Goal: Find specific page/section: Find specific page/section

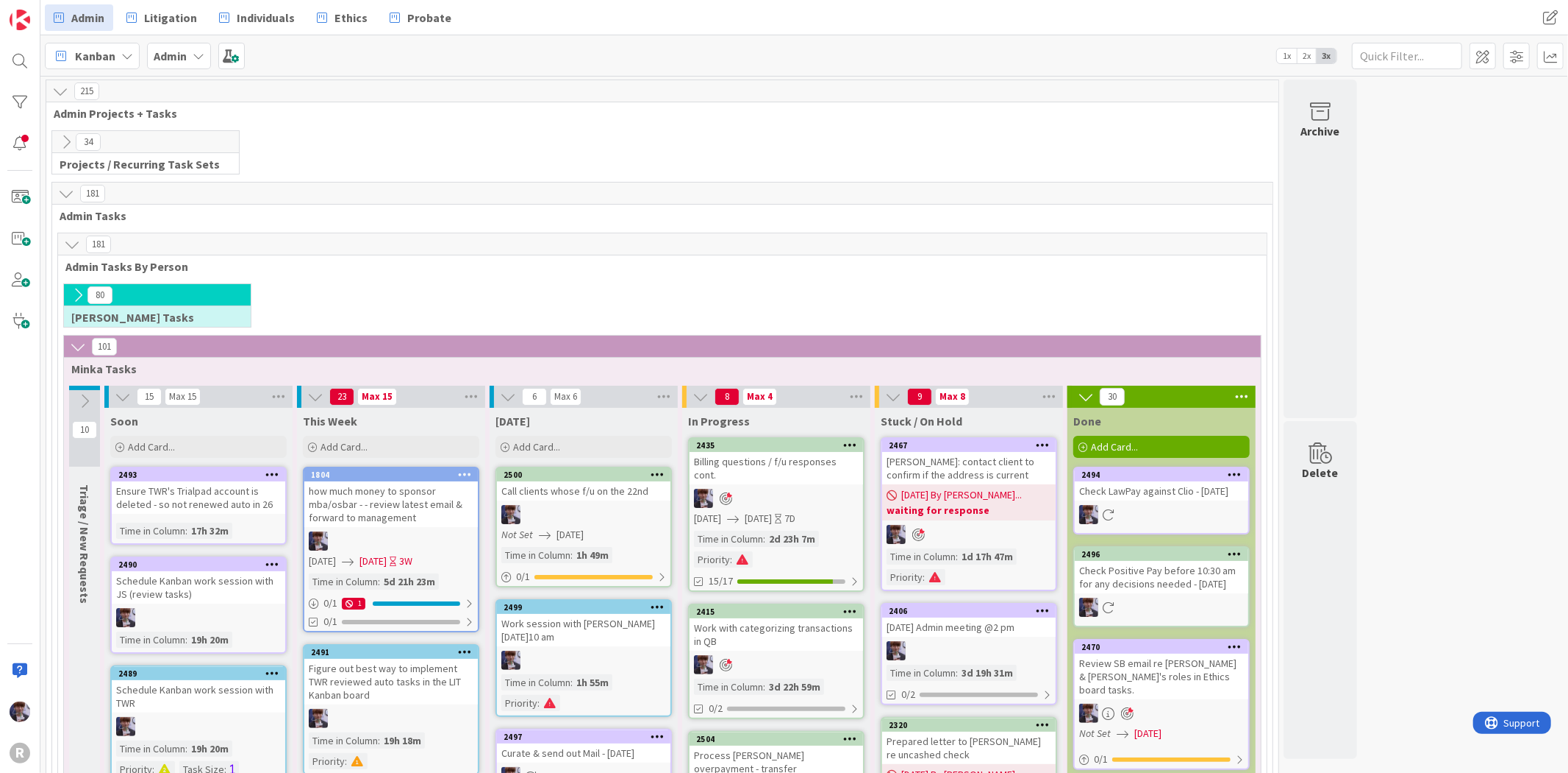
scroll to position [208, 0]
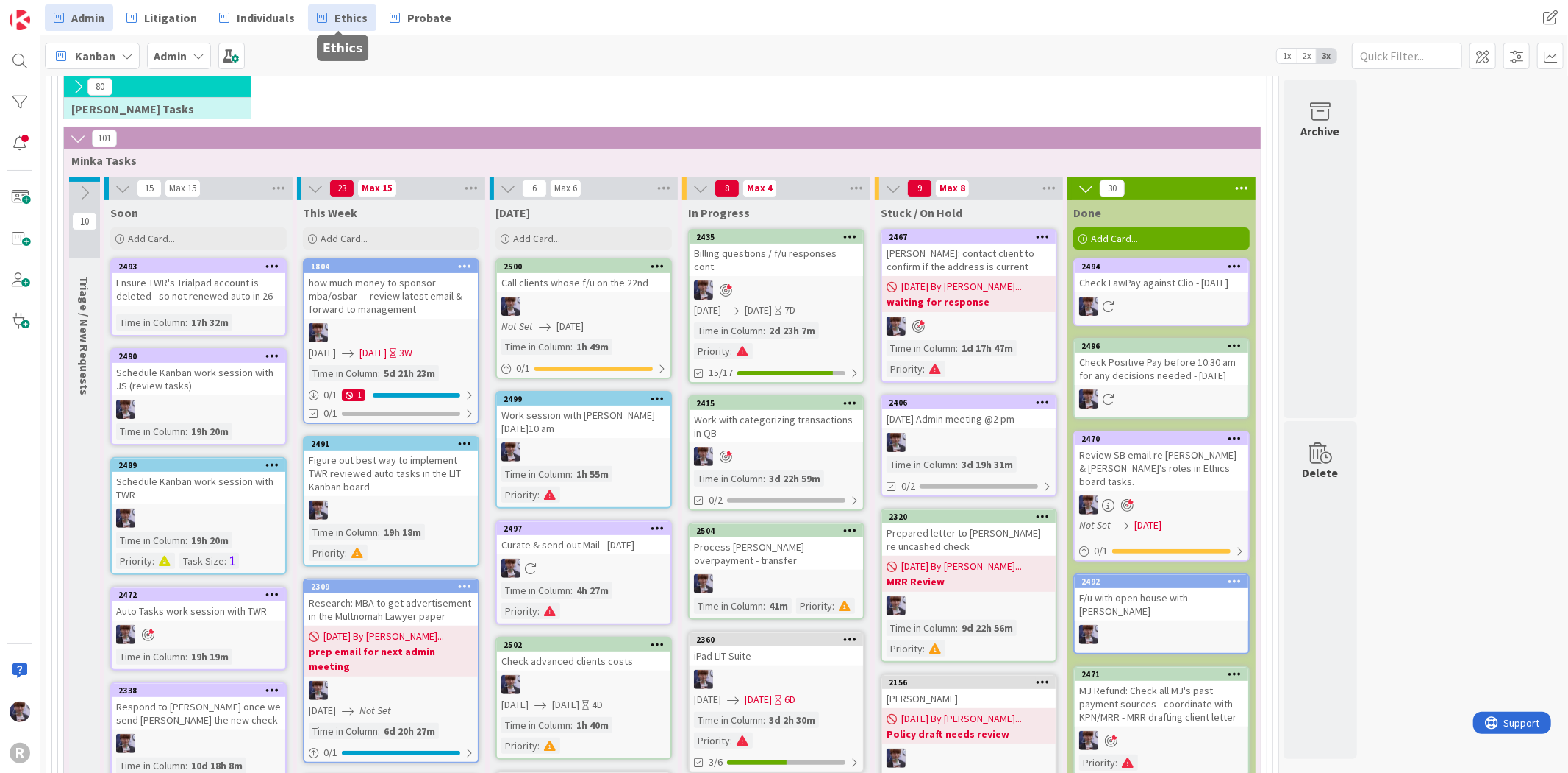
click at [328, 13] on link "Ethics" at bounding box center [342, 17] width 69 height 27
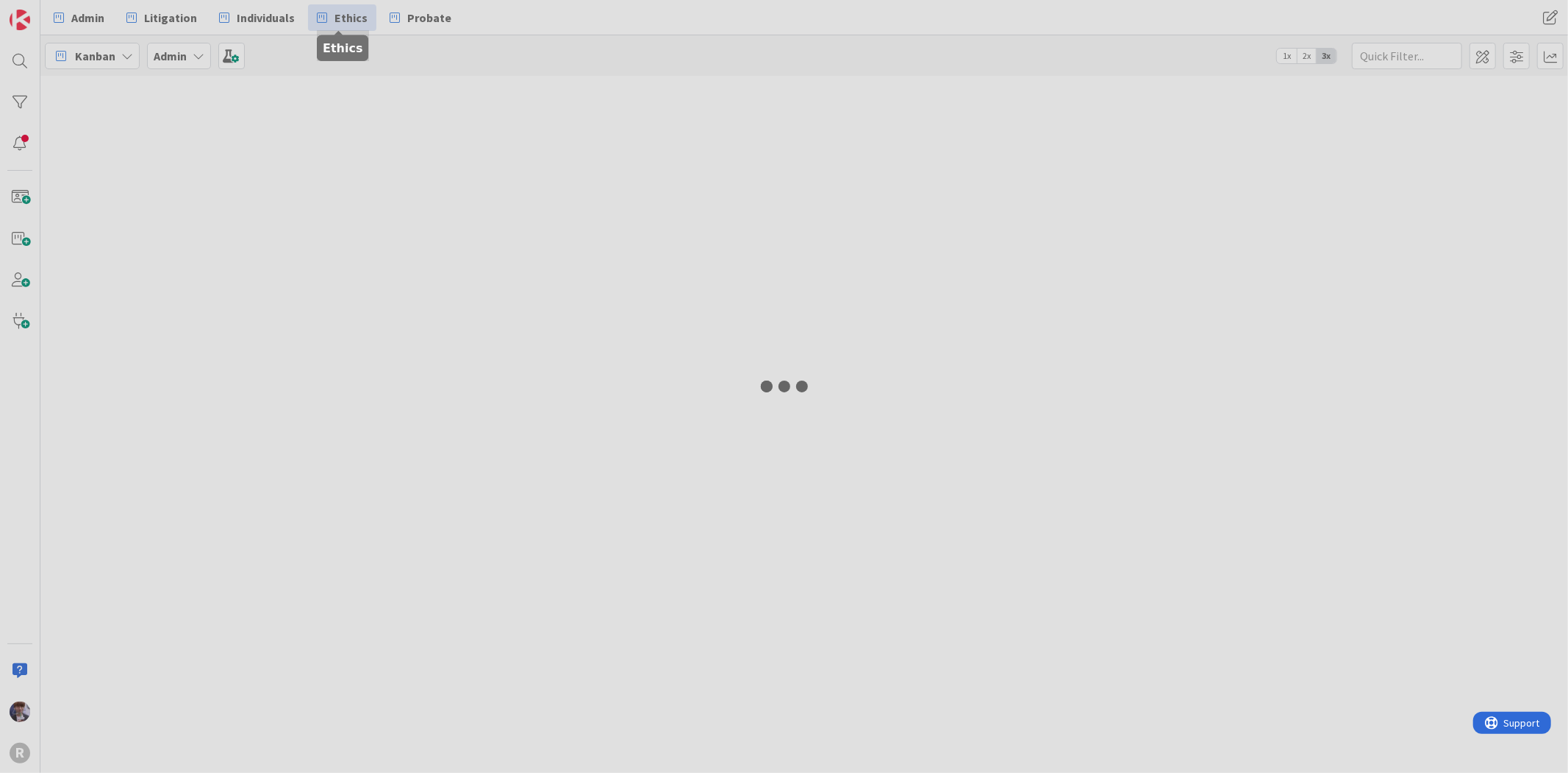
type input "[PERSON_NAME]"
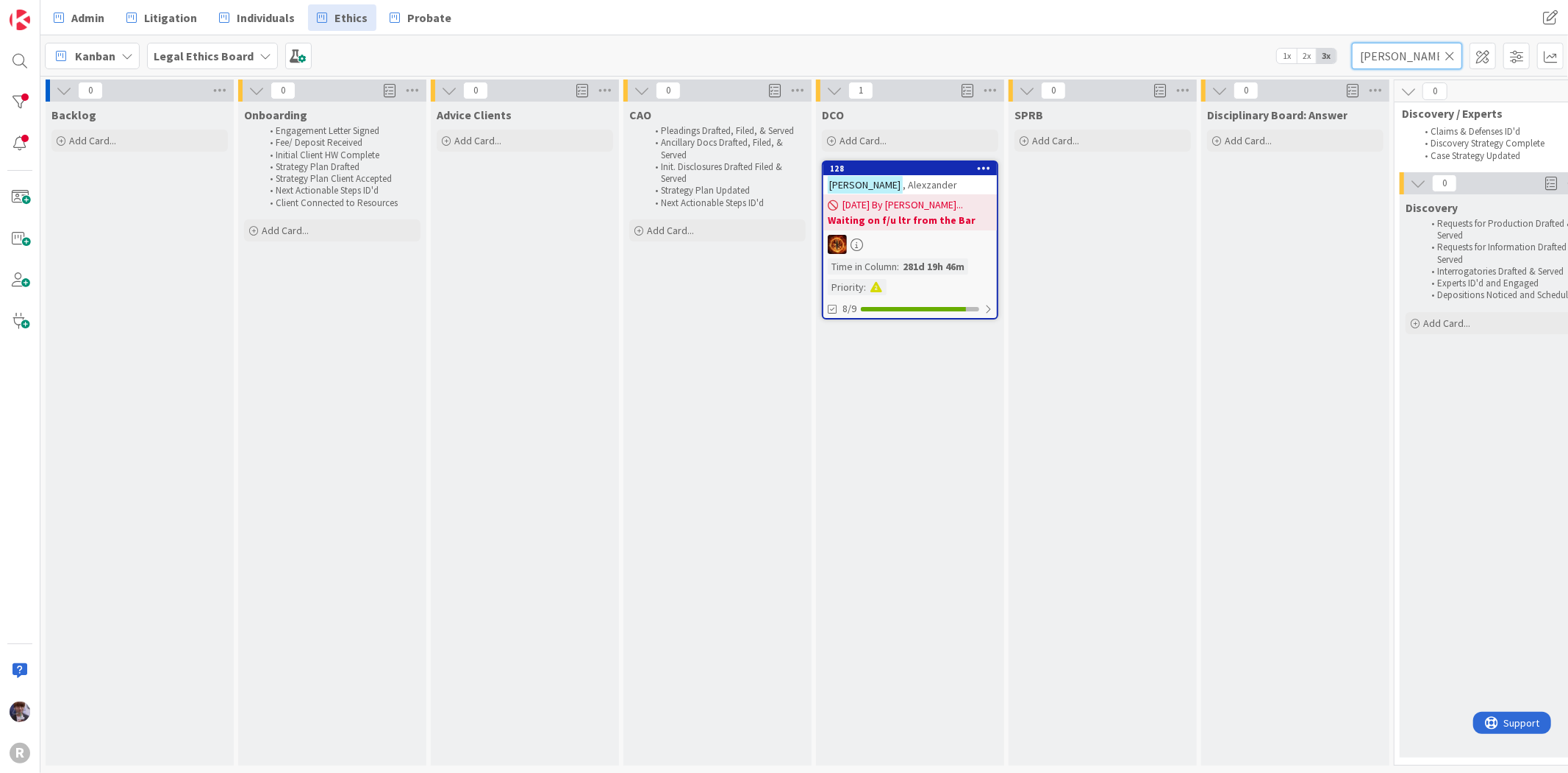
click at [1456, 56] on input "[PERSON_NAME]" at bounding box center [1408, 56] width 111 height 27
click at [1449, 54] on icon at bounding box center [1449, 55] width 10 height 13
click at [1004, 19] on div "Admin Litigation Individuals Ethics Probate Admin Litigation Individuals Ethics…" at bounding box center [804, 17] width 1528 height 35
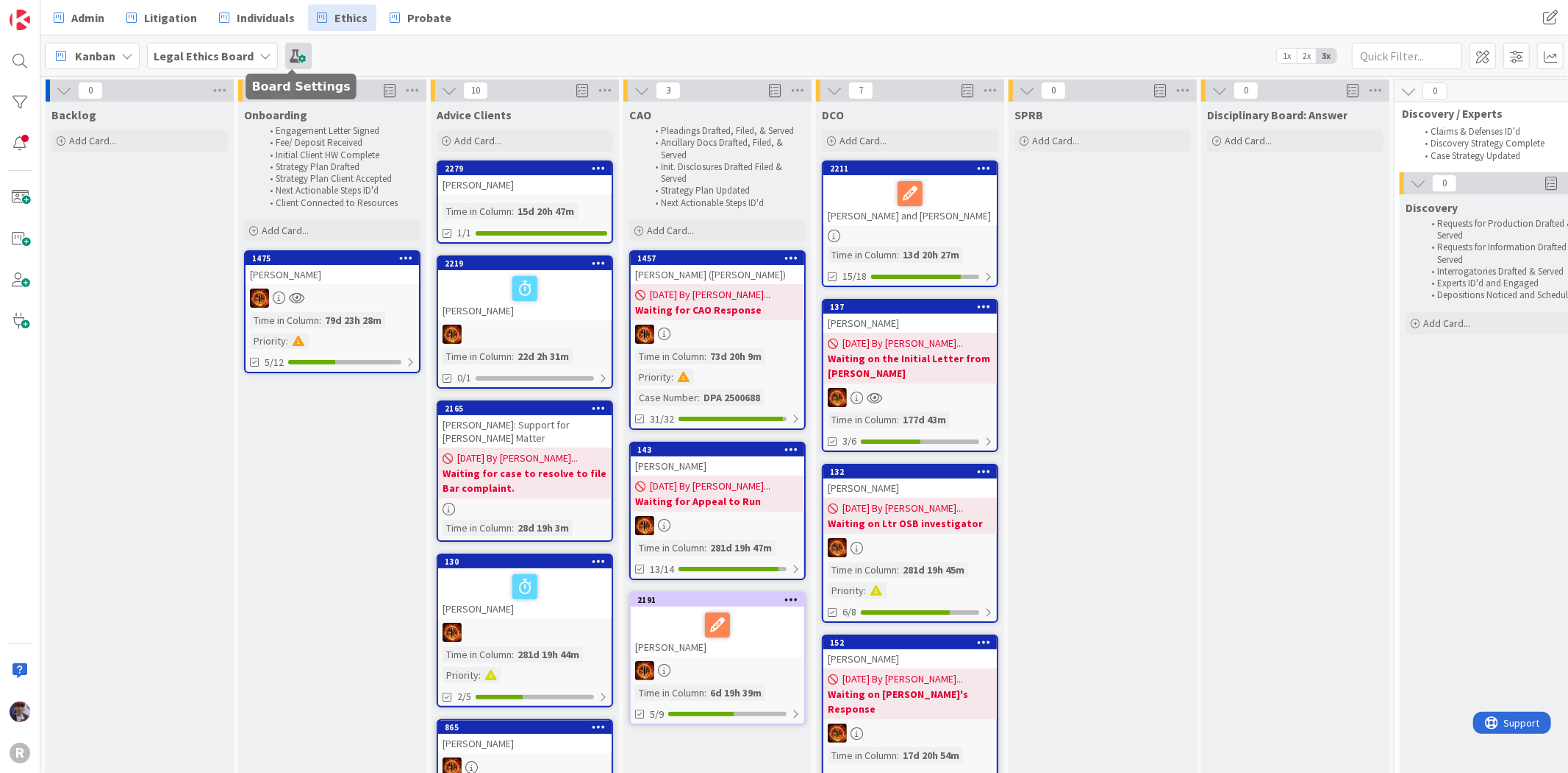
click at [301, 55] on span at bounding box center [298, 56] width 27 height 27
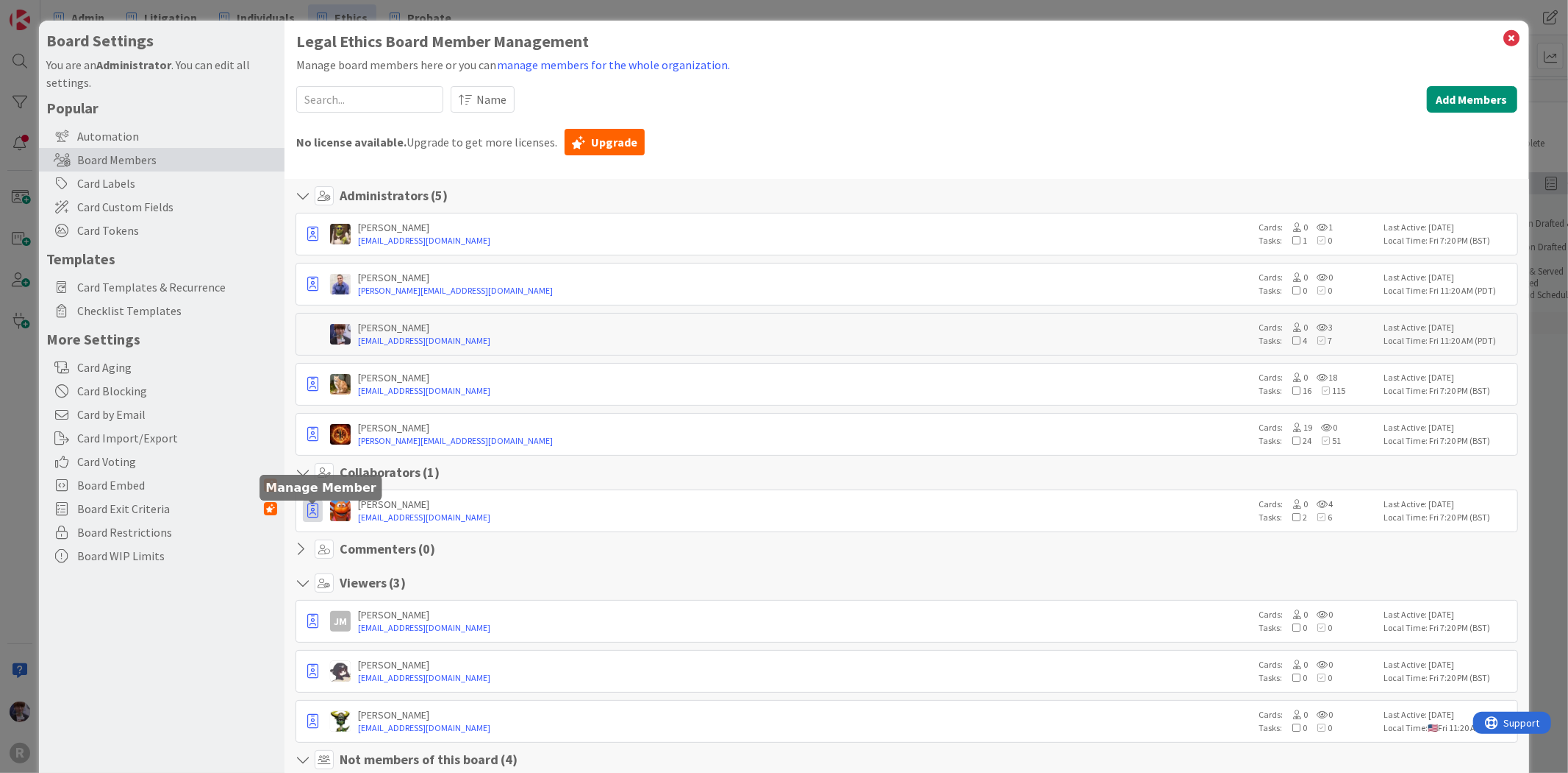
click at [313, 511] on icon "button" at bounding box center [312, 511] width 11 height 15
click at [358, 547] on p "Promote to Admin" at bounding box center [383, 542] width 96 height 10
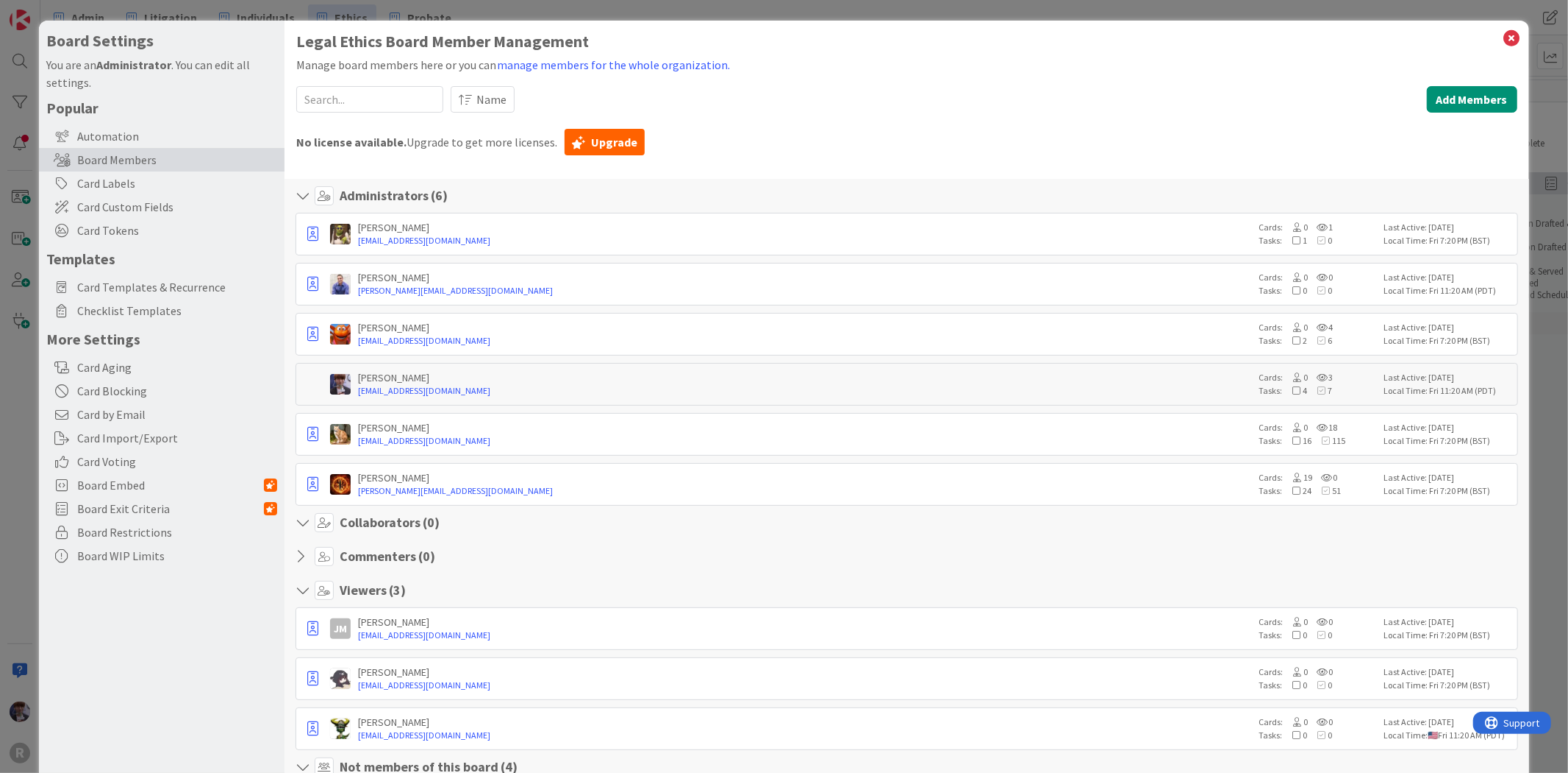
click at [570, 577] on div "Administrators ( 6 ) [PERSON_NAME] [EMAIL_ADDRESS][DOMAIN_NAME] Cards: 0 1 Task…" at bounding box center [906, 584] width 1244 height 812
click at [119, 134] on div "Automation" at bounding box center [161, 137] width 245 height 24
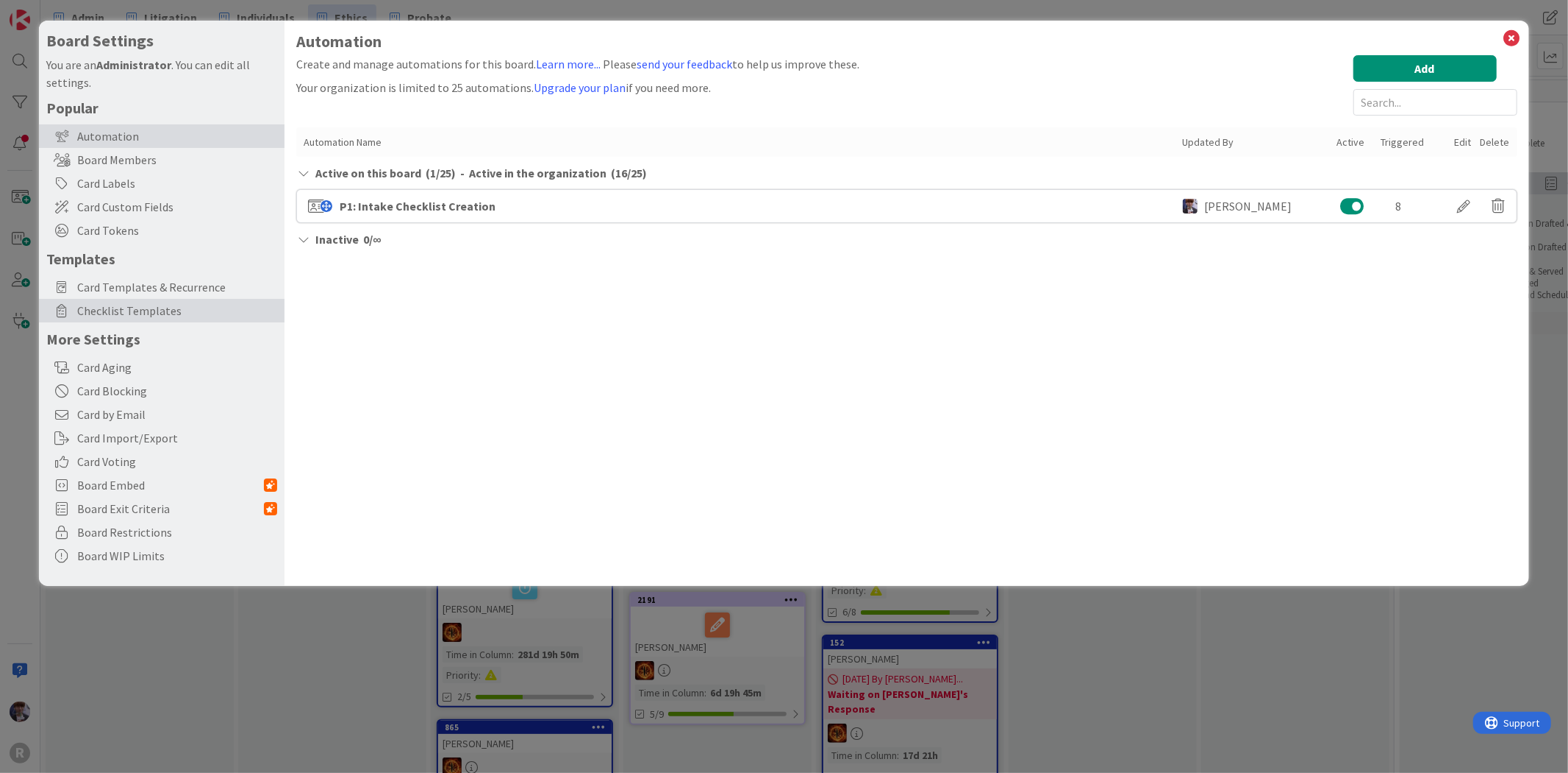
click at [131, 303] on span "Checklist Templates" at bounding box center [176, 310] width 200 height 18
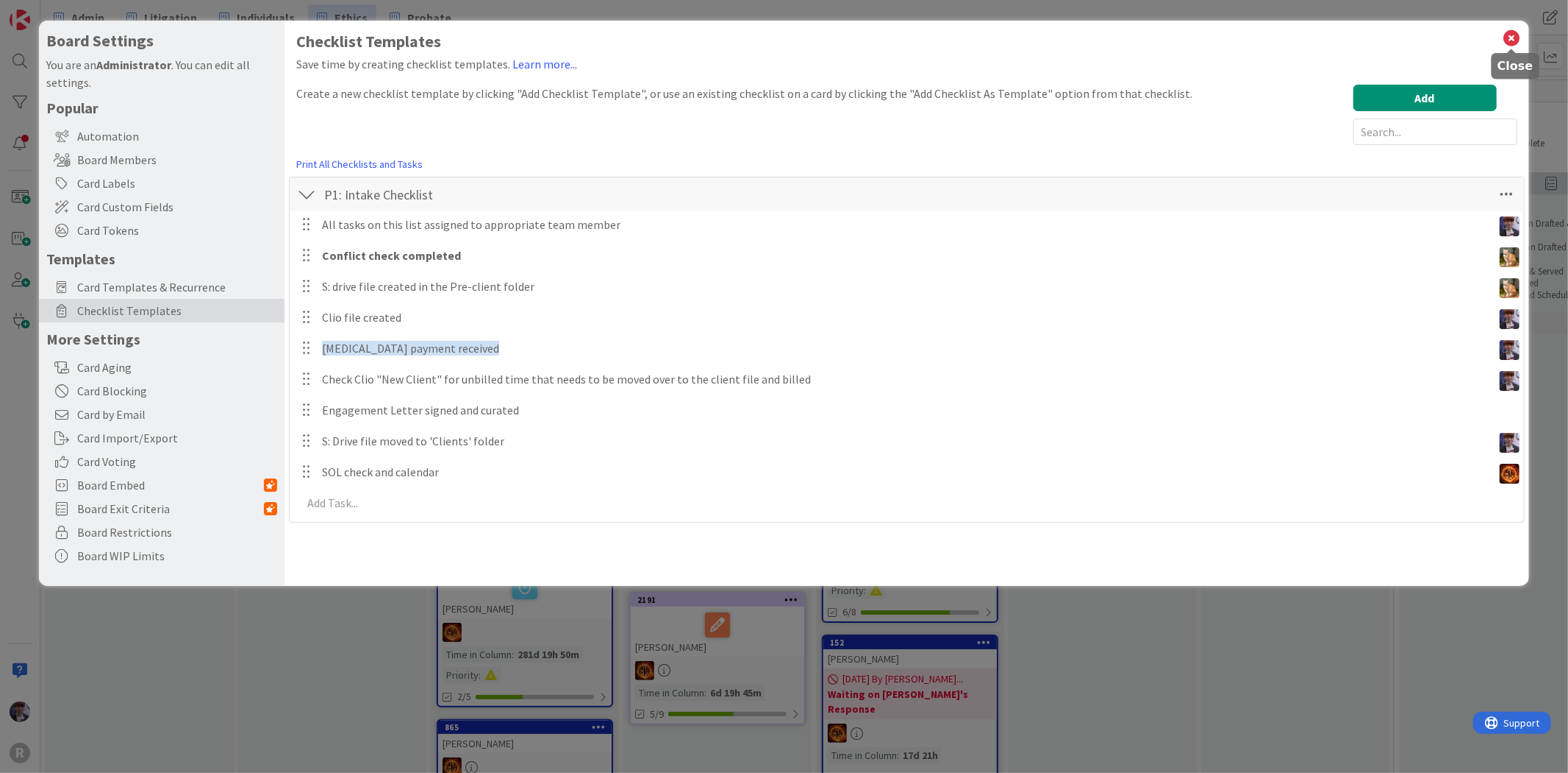
click at [1512, 35] on icon at bounding box center [1512, 38] width 19 height 21
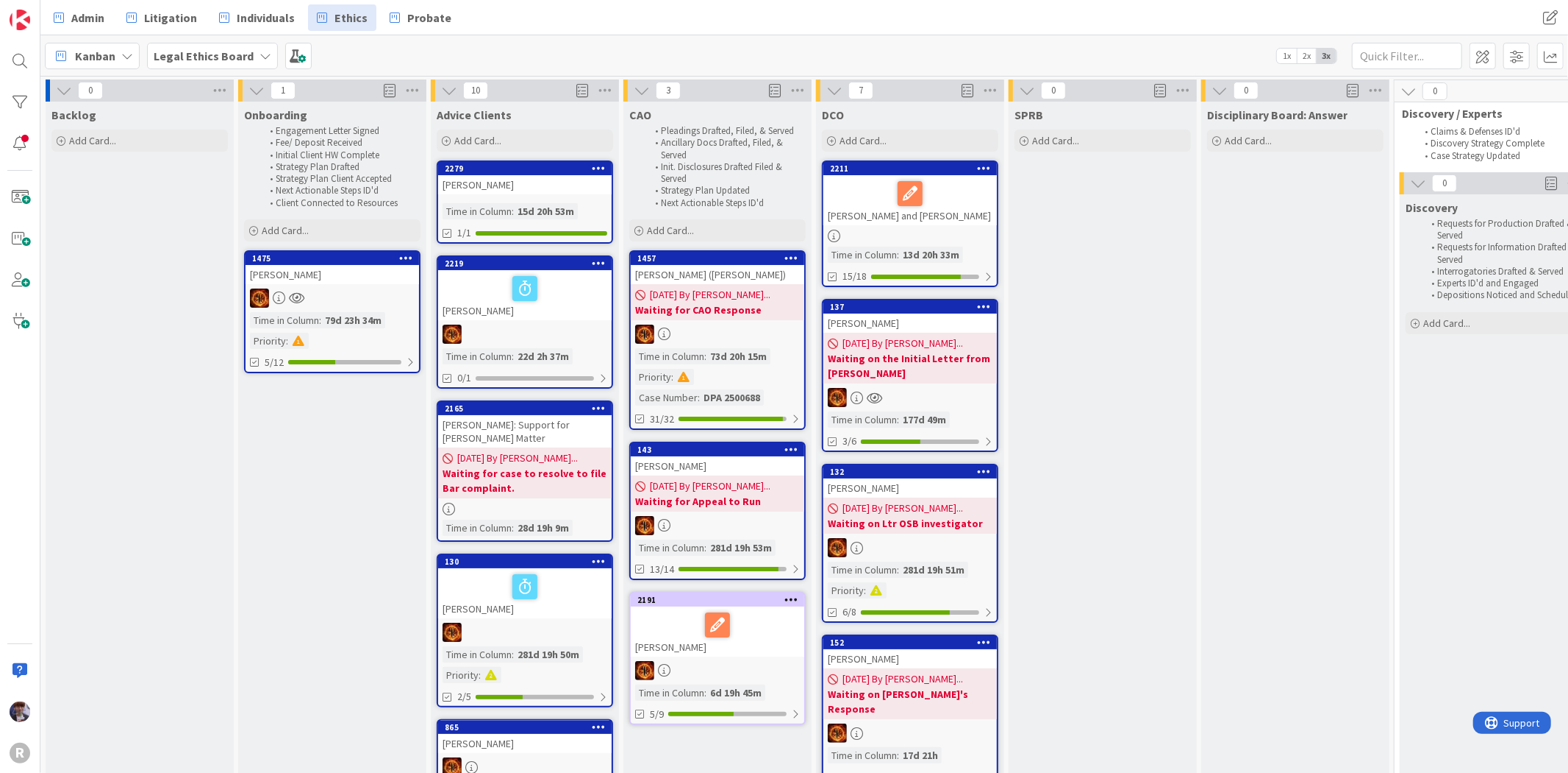
click at [349, 279] on div "[PERSON_NAME]" at bounding box center [332, 274] width 173 height 19
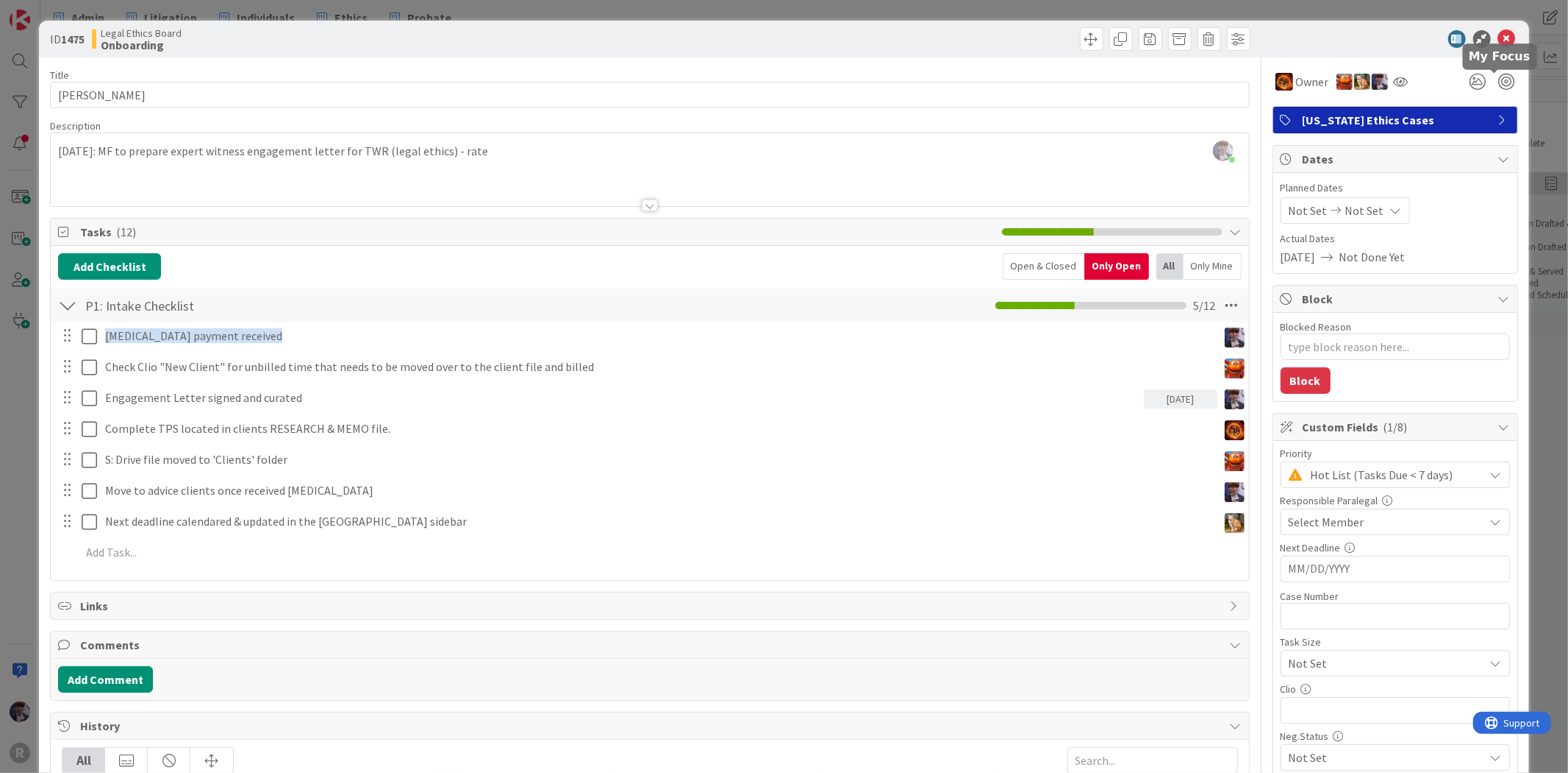
click at [1502, 72] on div at bounding box center [1491, 82] width 53 height 27
click at [1499, 85] on div at bounding box center [1507, 82] width 16 height 16
click at [1499, 81] on div at bounding box center [1507, 82] width 16 height 16
type textarea "x"
click at [1465, 85] on icon at bounding box center [1478, 82] width 27 height 27
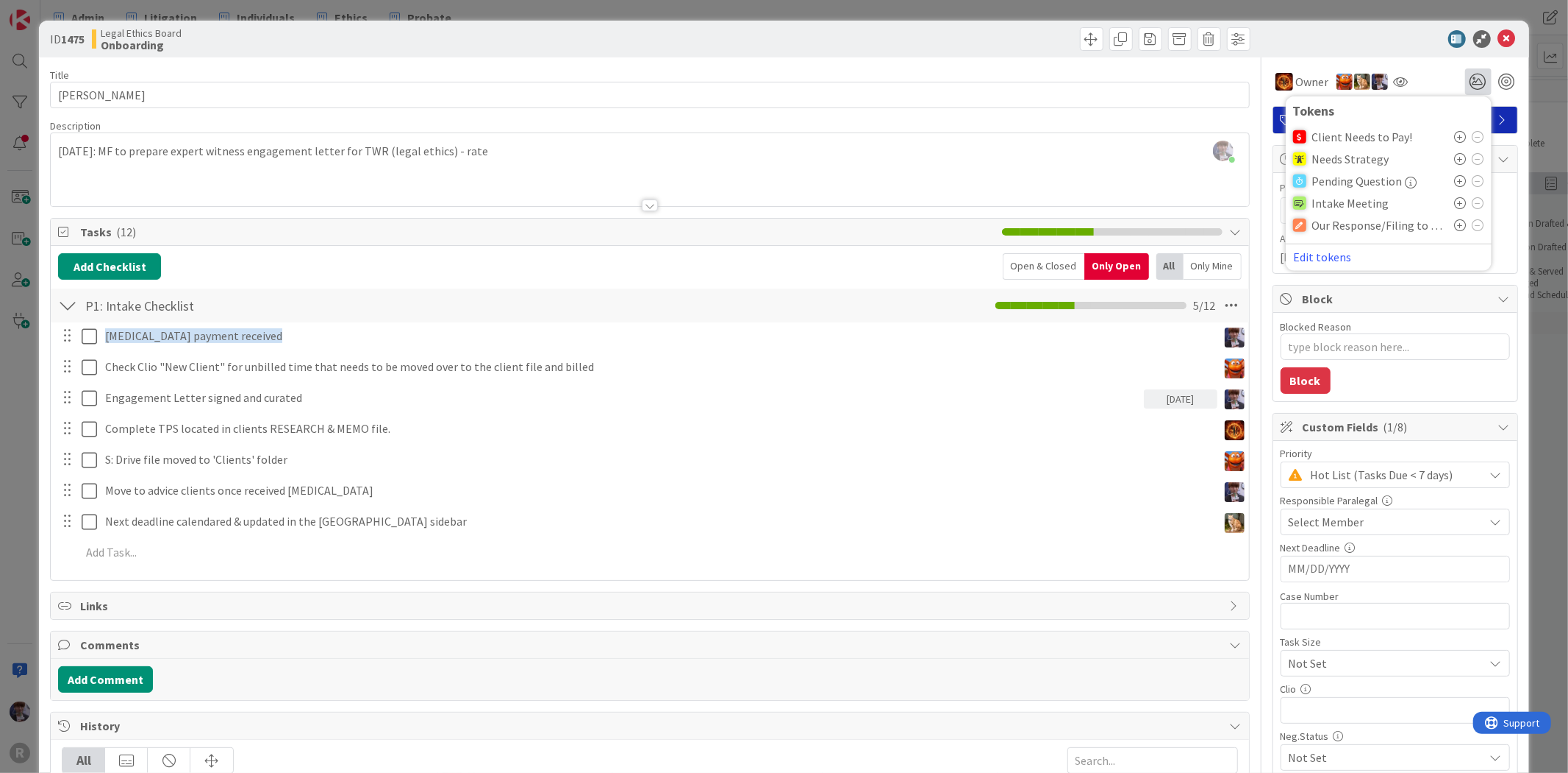
click at [1538, 394] on div "ID 1475 Legal Ethics Board Onboarding Title 10 / 128 [PERSON_NAME] Description …" at bounding box center [784, 386] width 1568 height 773
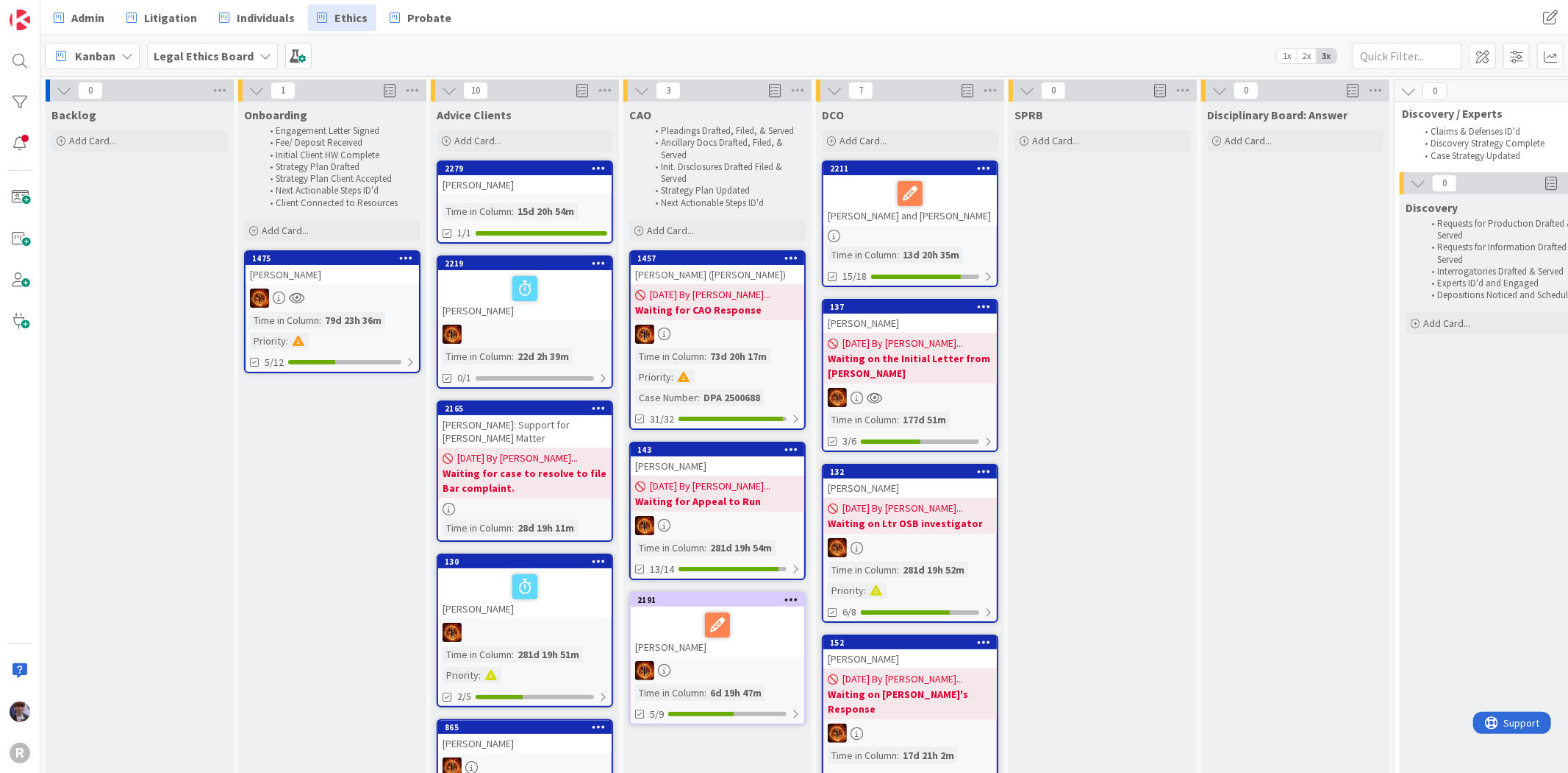
click at [1420, 49] on input "text" at bounding box center [1408, 56] width 111 height 27
click at [200, 15] on link "Litigation" at bounding box center [161, 17] width 89 height 27
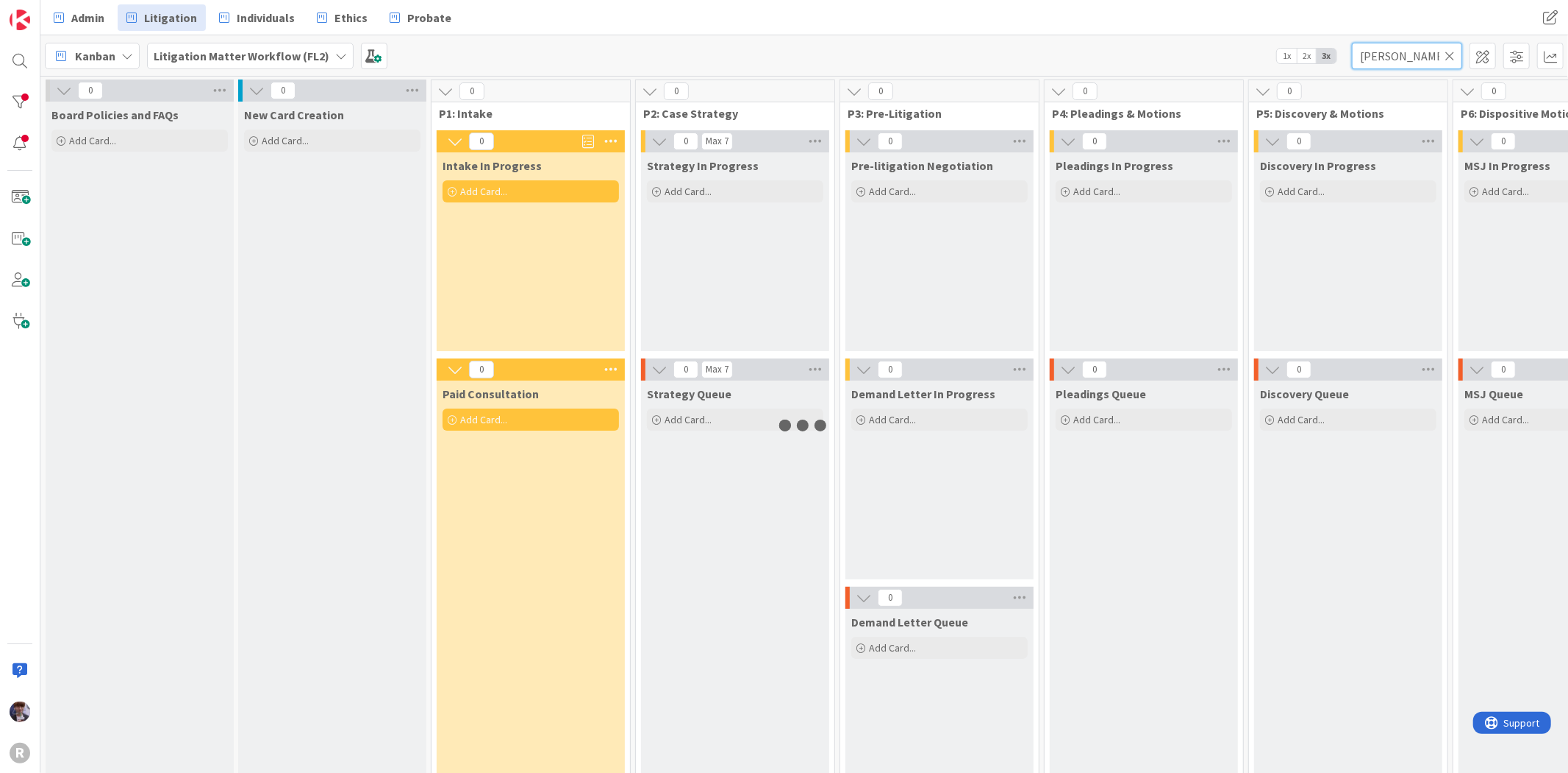
click at [1407, 57] on input "[PERSON_NAME]" at bounding box center [1408, 56] width 111 height 27
click at [1274, 42] on div "Kanban Litigation Matter Workflow (FL2) 1x 2x 3x [PERSON_NAME]" at bounding box center [804, 55] width 1528 height 41
type input "brea"
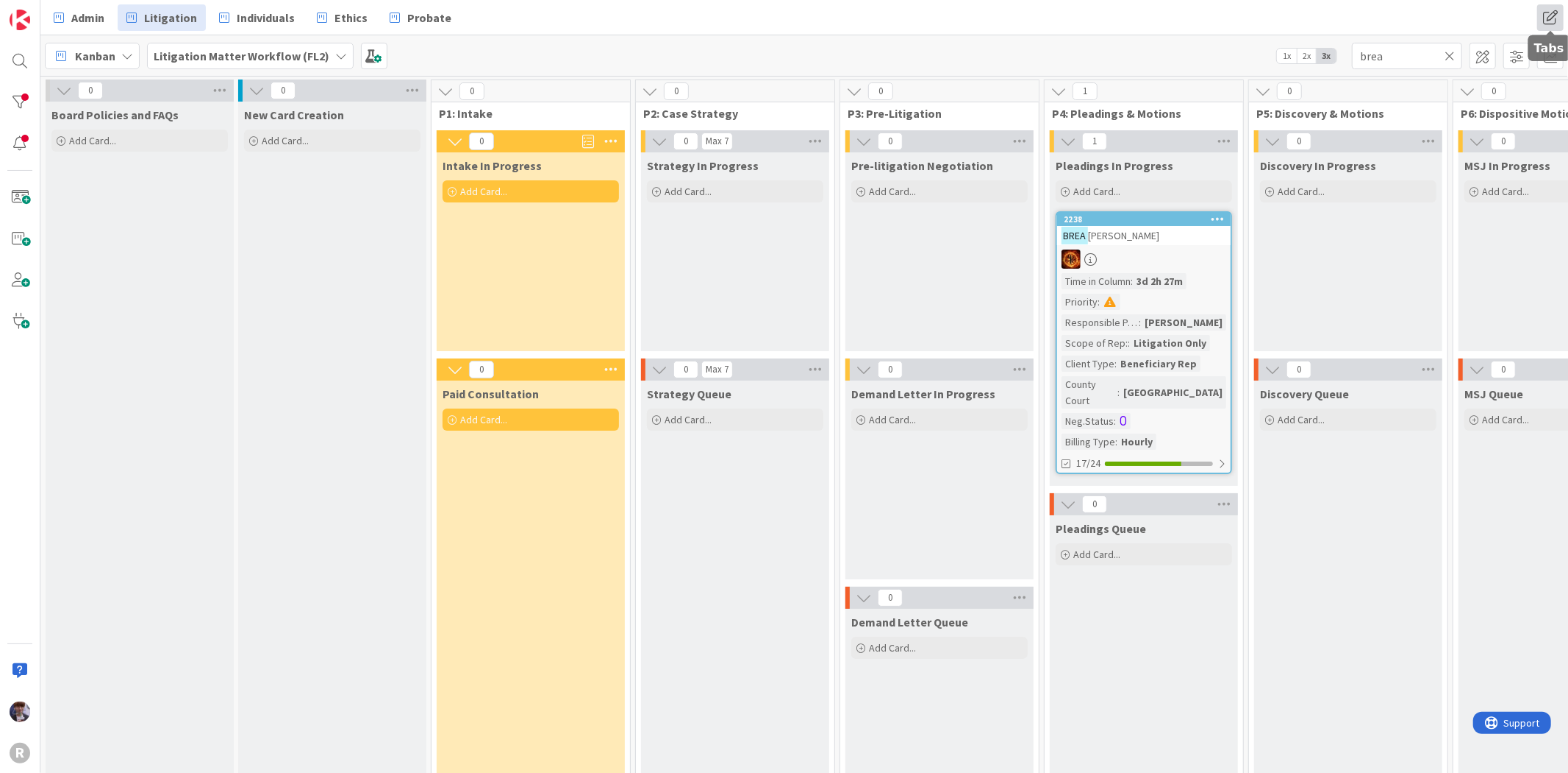
click at [1551, 13] on span at bounding box center [1550, 17] width 27 height 27
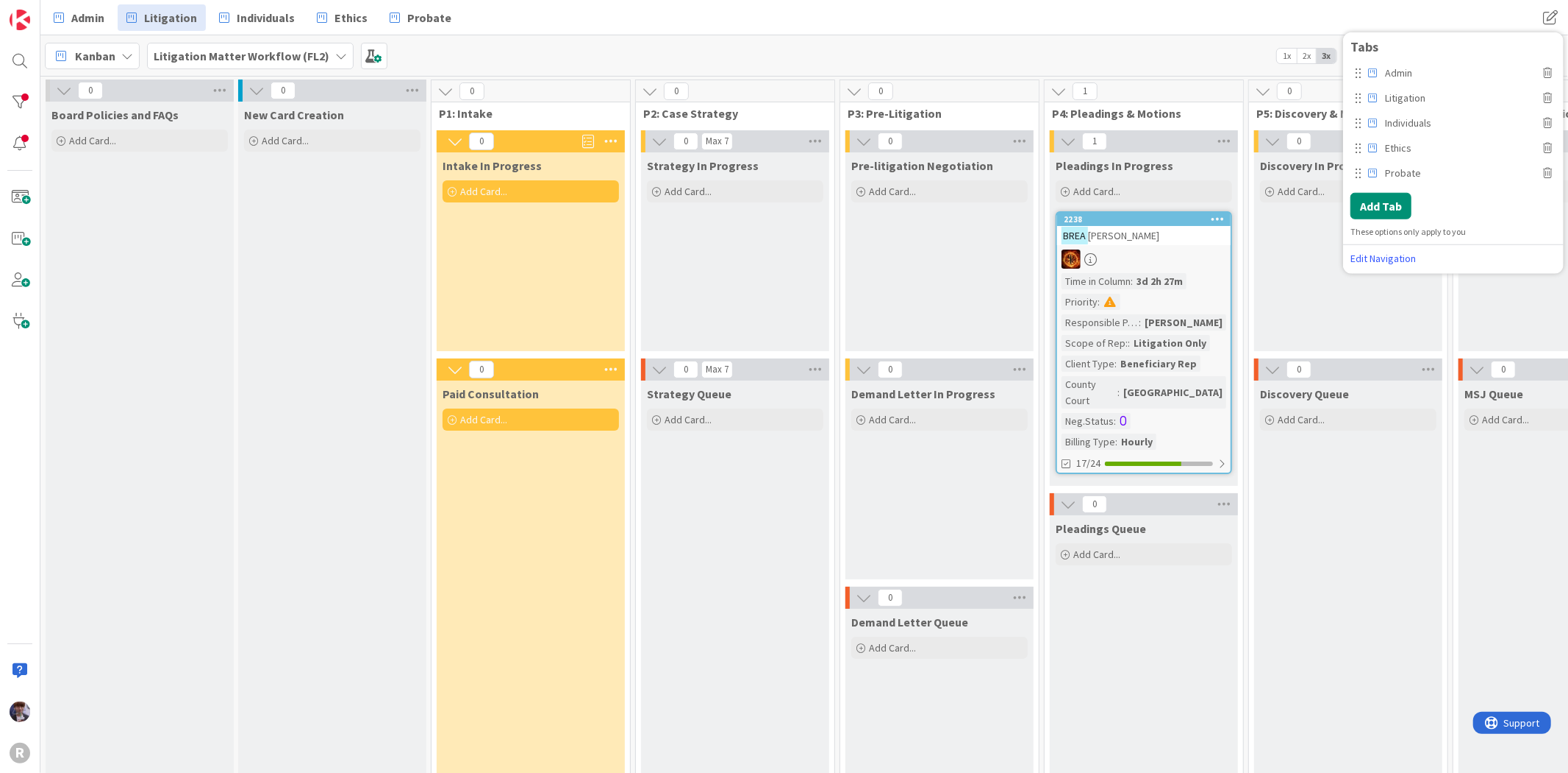
click at [817, 13] on div "Admin Litigation Individuals Ethics Probate" at bounding box center [518, 17] width 947 height 27
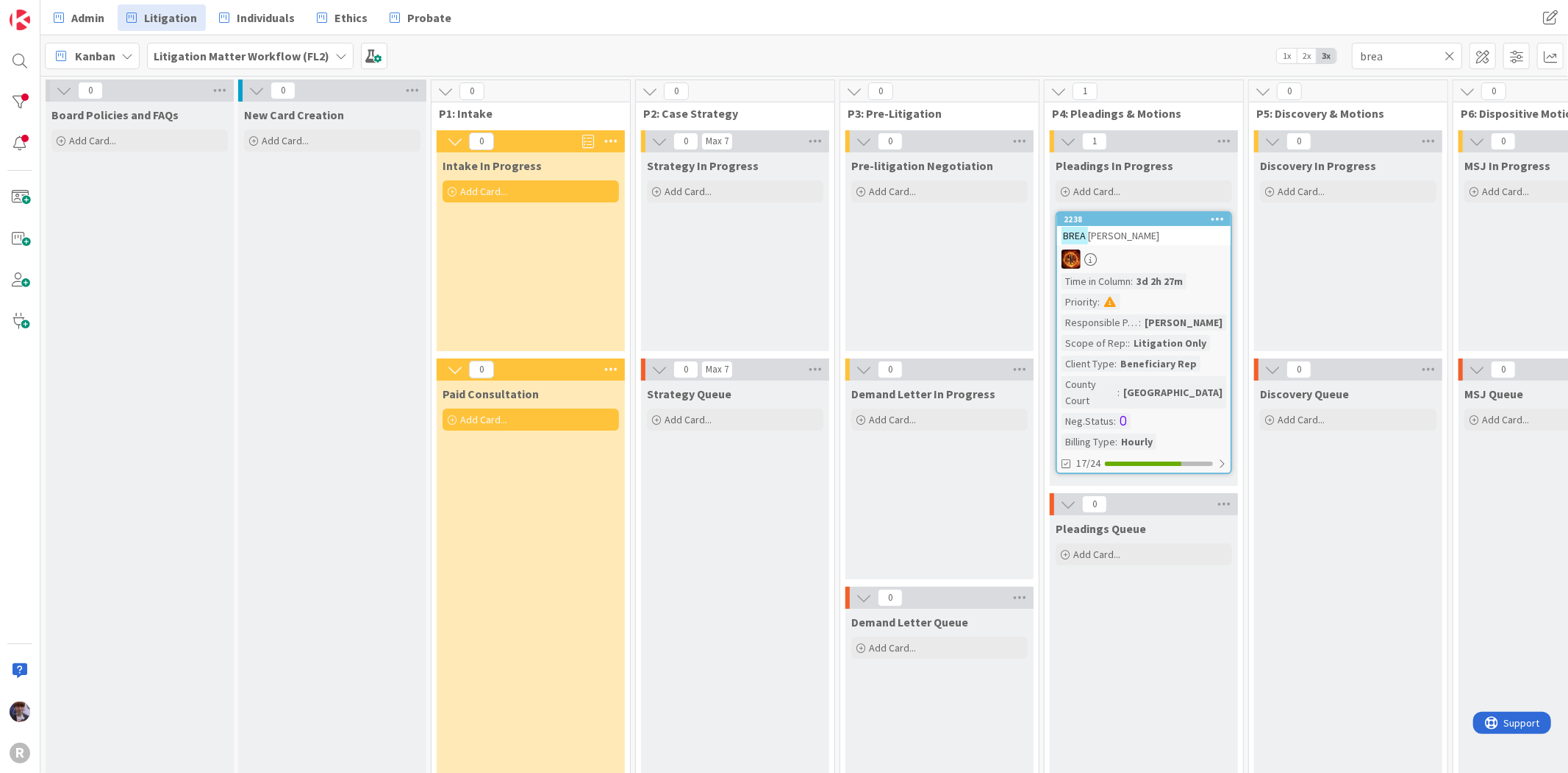
scroll to position [0, 215]
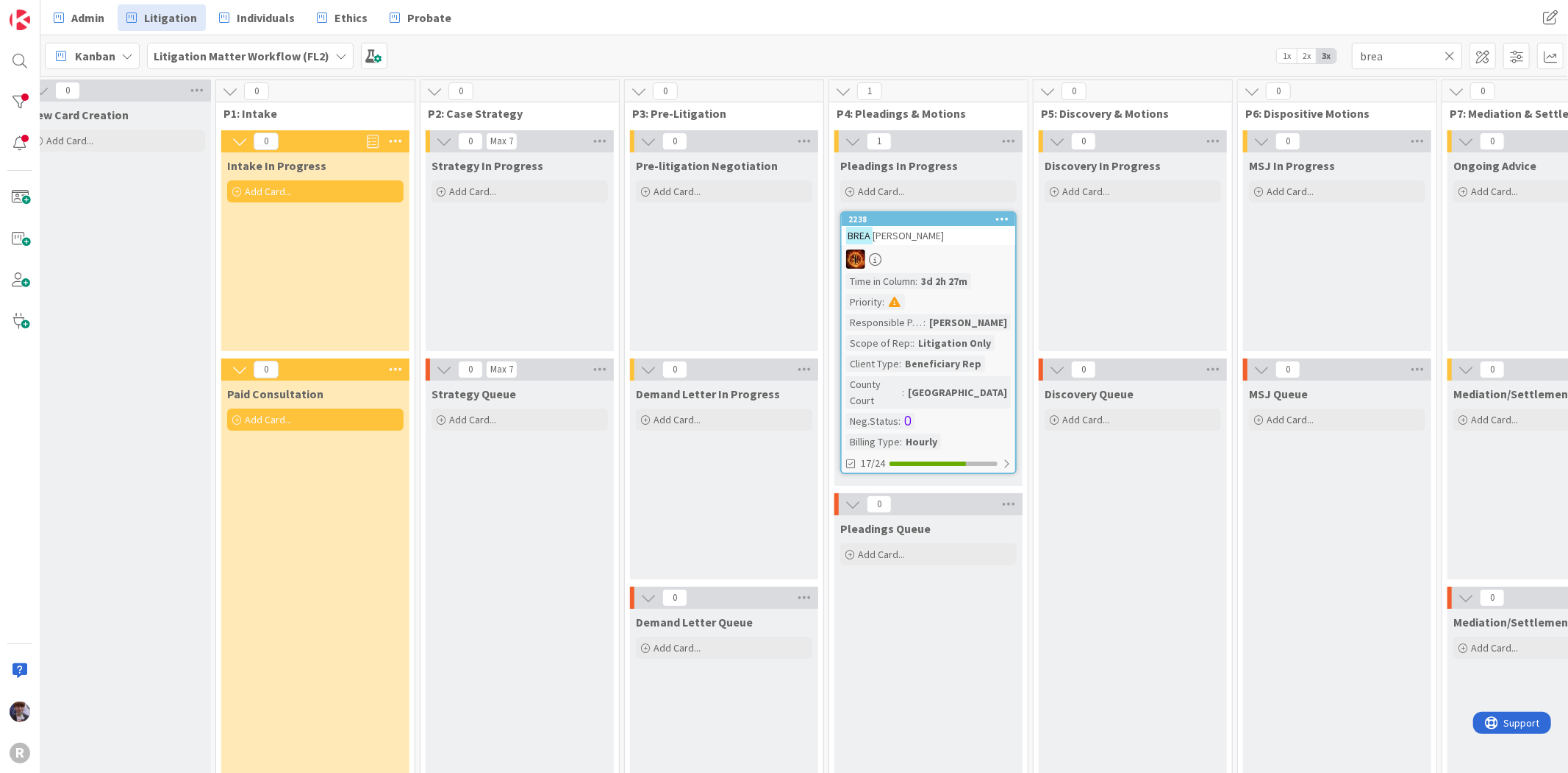
click at [944, 242] on div "BREA [PERSON_NAME]" at bounding box center [929, 234] width 173 height 19
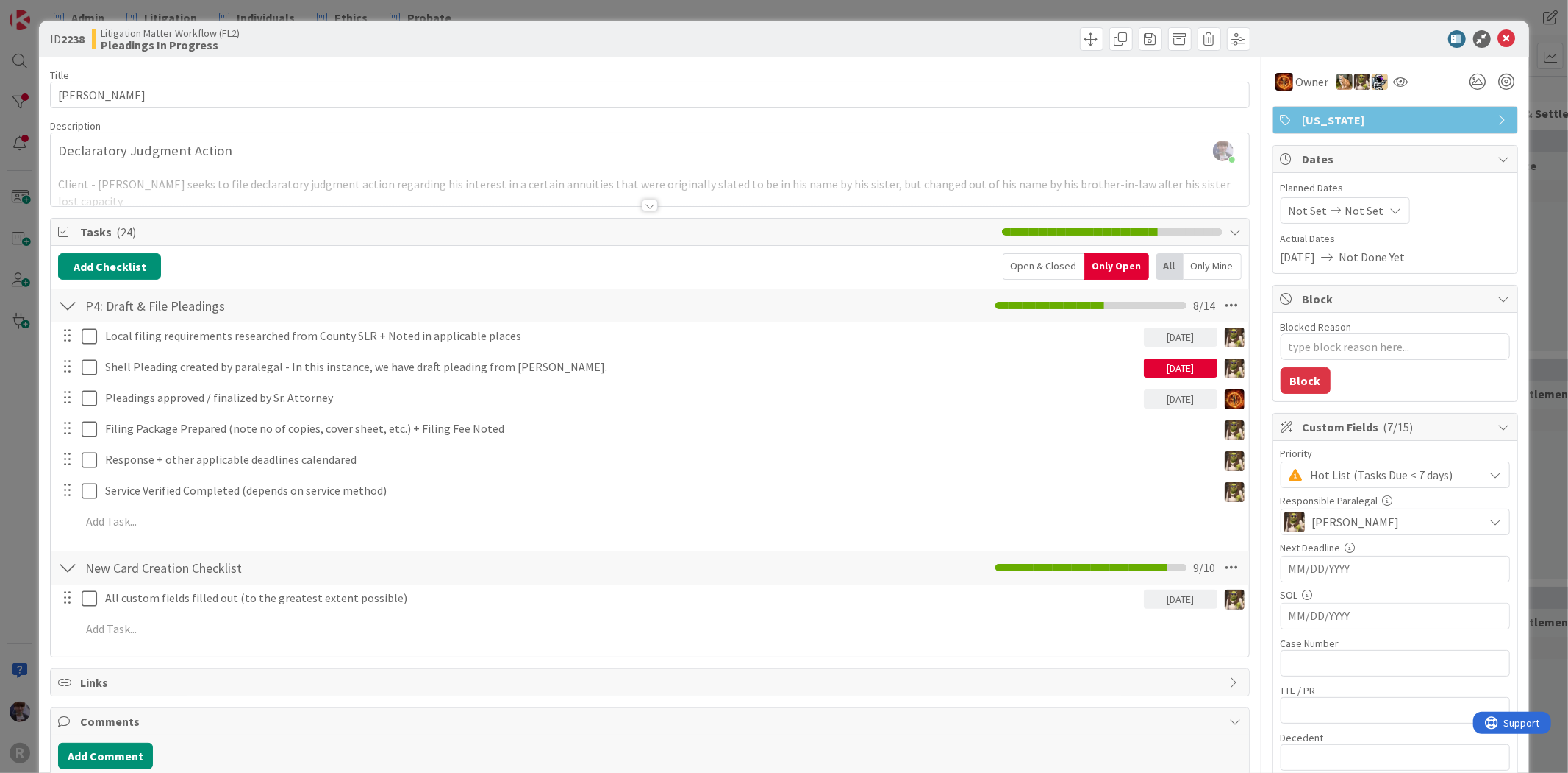
click at [25, 578] on div "ID 2238 Litigation Matter Workflow (FL2) Pleadings In Progress Title 16 / 128 […" at bounding box center [784, 386] width 1568 height 773
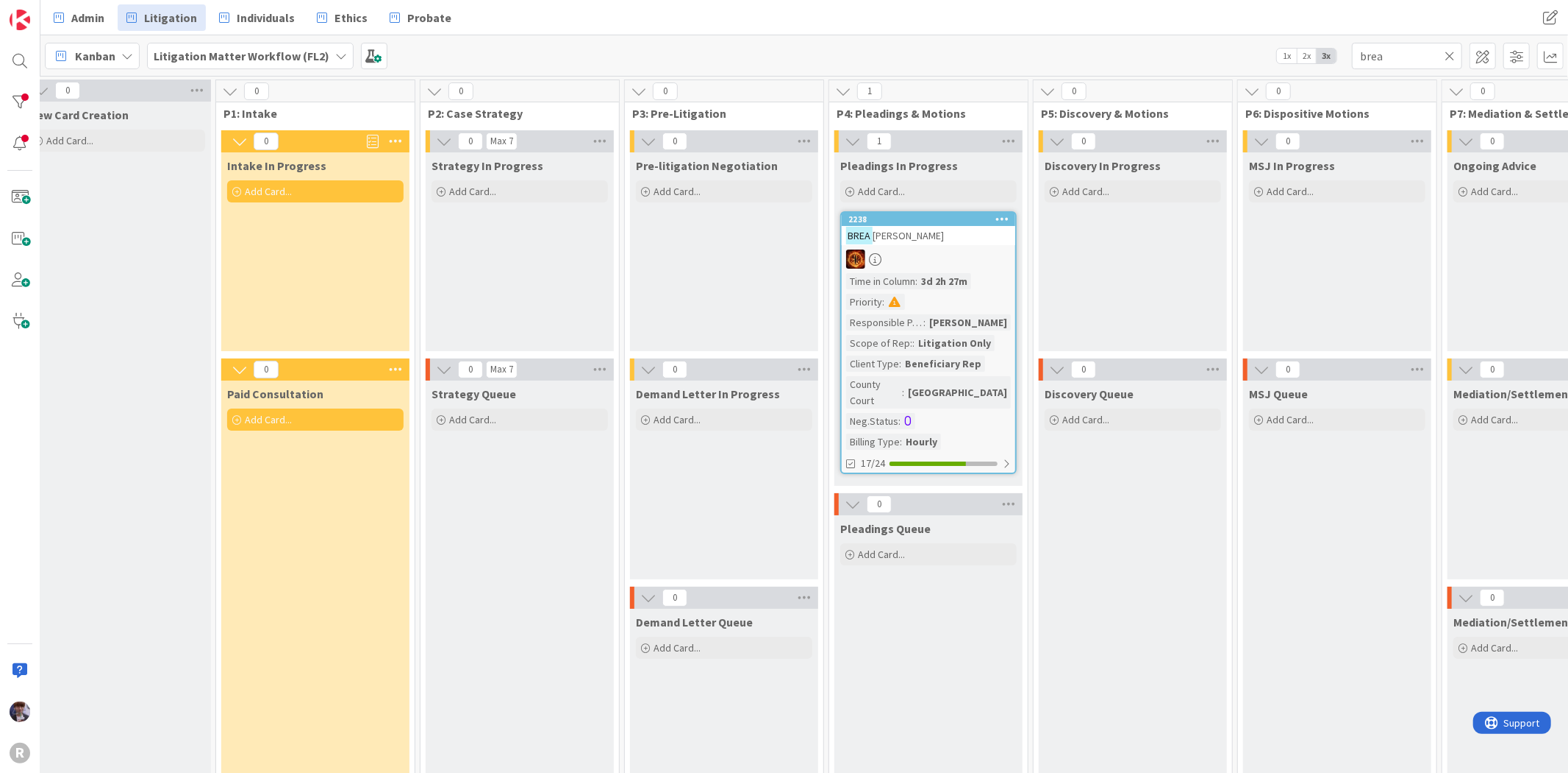
click at [156, 458] on div "New Card Creation Add Card..." at bounding box center [117, 459] width 188 height 714
click at [901, 237] on span "[PERSON_NAME]" at bounding box center [909, 234] width 72 height 13
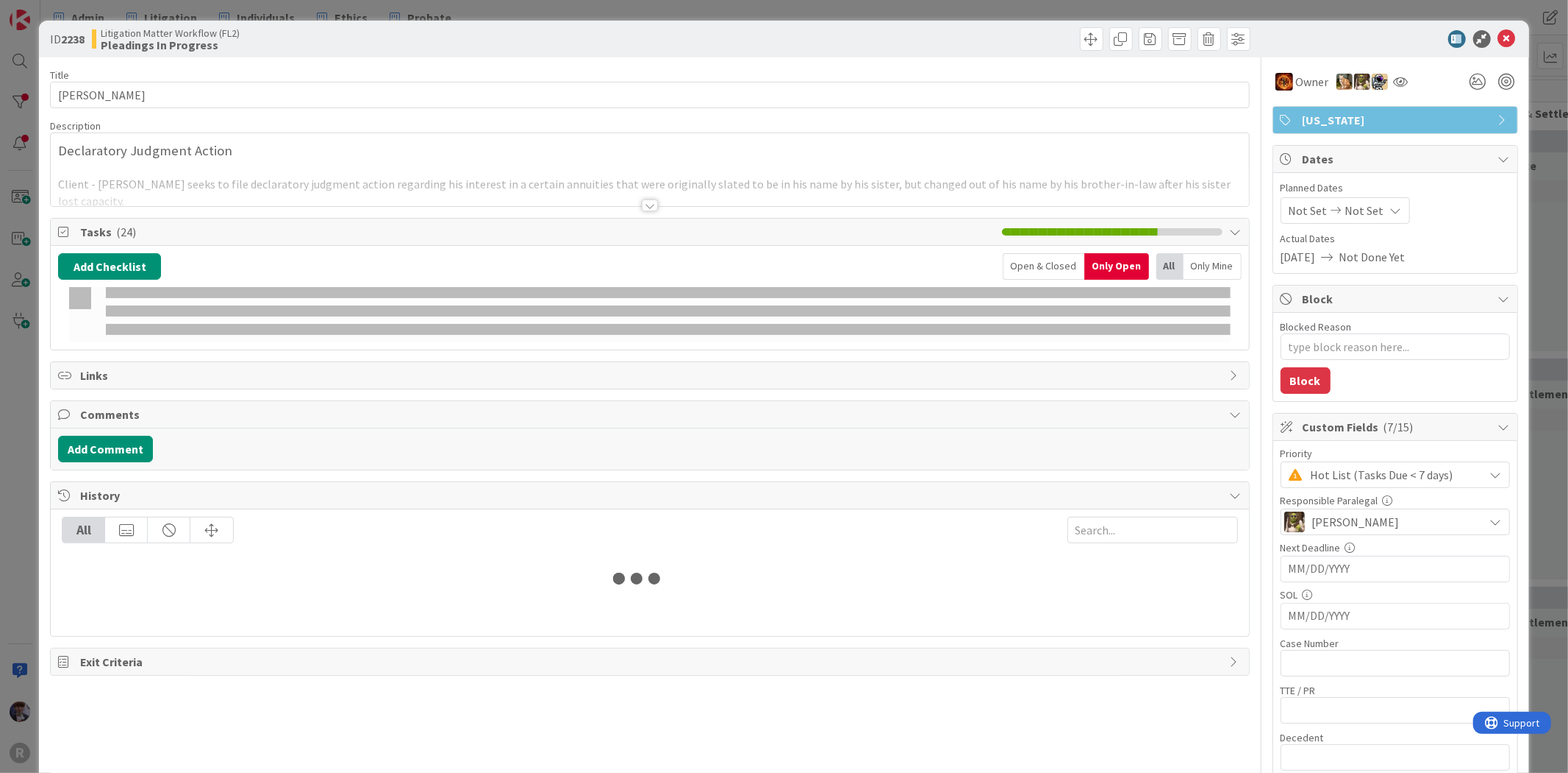
type textarea "x"
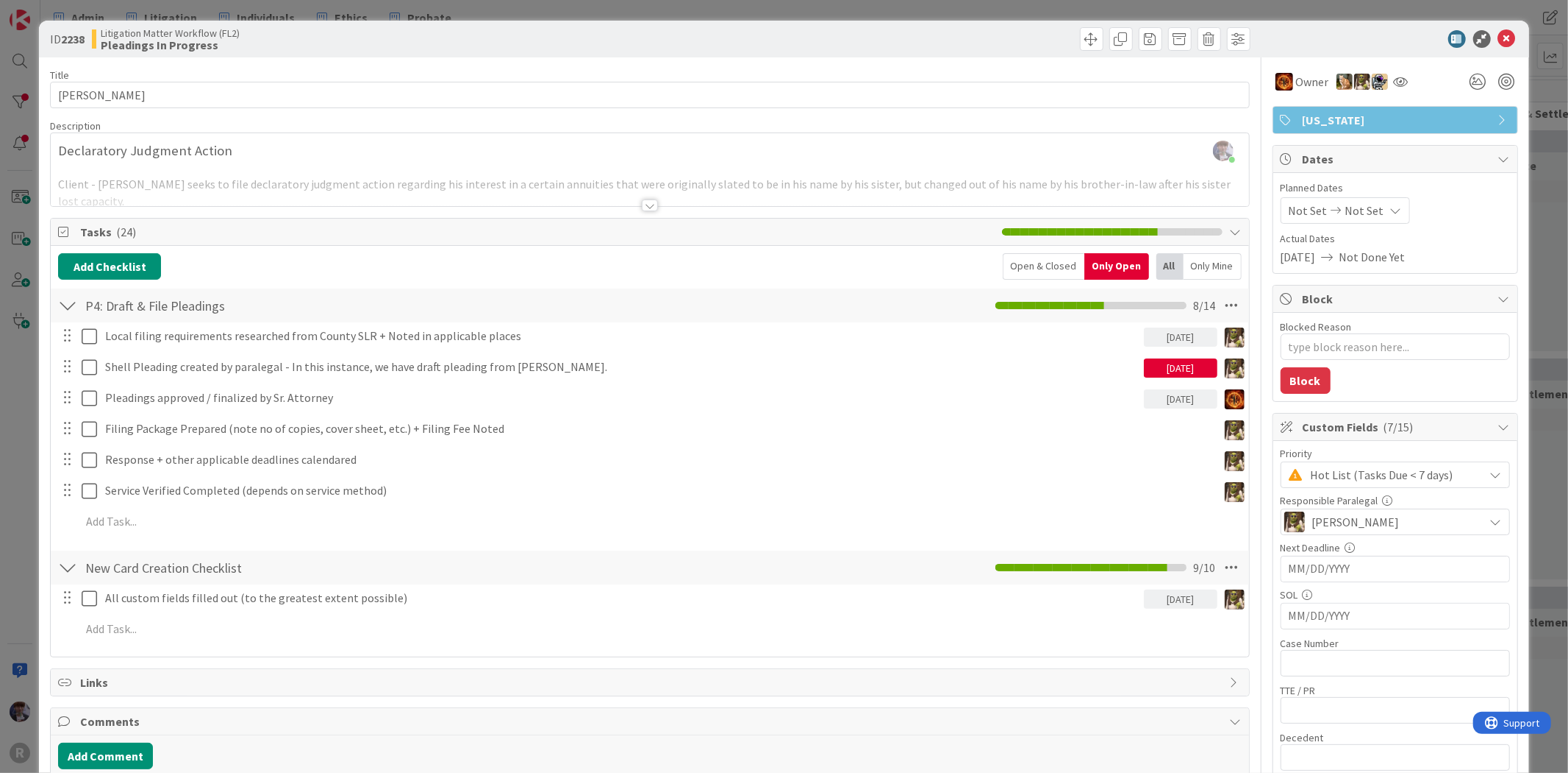
click at [39, 572] on div "ID 2238 Litigation Matter Workflow (FL2) Pleadings In Progress Title 16 / 128 […" at bounding box center [784, 709] width 1489 height 1376
click at [27, 552] on div "ID 2238 Litigation Matter Workflow (FL2) Pleadings In Progress Title 16 / 128 […" at bounding box center [784, 386] width 1568 height 773
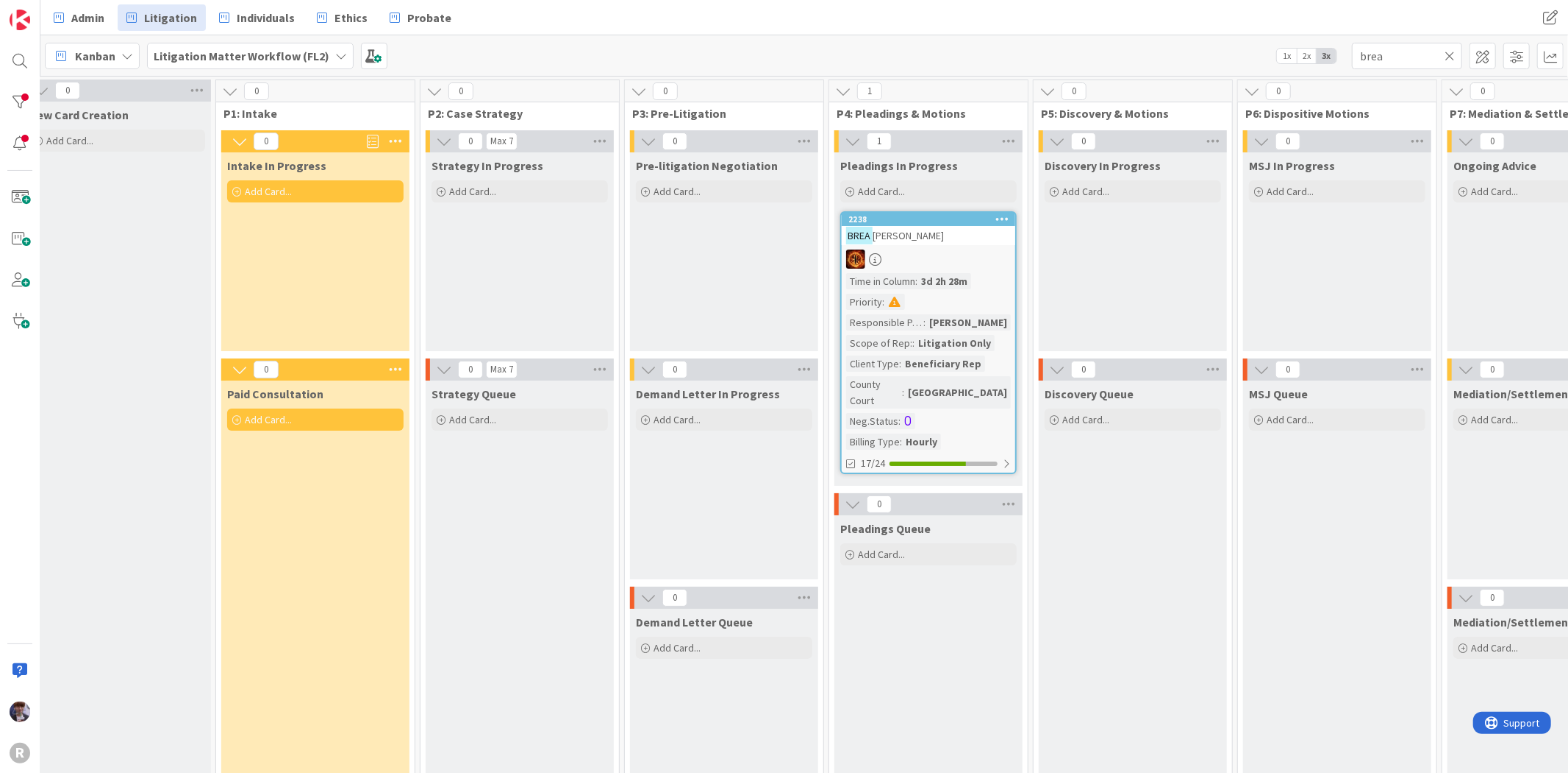
click at [711, 307] on div "Pre-litigation Negotiation Add Card..." at bounding box center [724, 251] width 188 height 198
click at [485, 611] on div "Strategy Queue Add Card..." at bounding box center [519, 593] width 188 height 427
click at [510, 529] on div "Strategy Queue Add Card..." at bounding box center [519, 593] width 188 height 427
click at [515, 303] on div "Strategy In Progress Add Card..." at bounding box center [519, 251] width 188 height 198
